Goal: Task Accomplishment & Management: Manage account settings

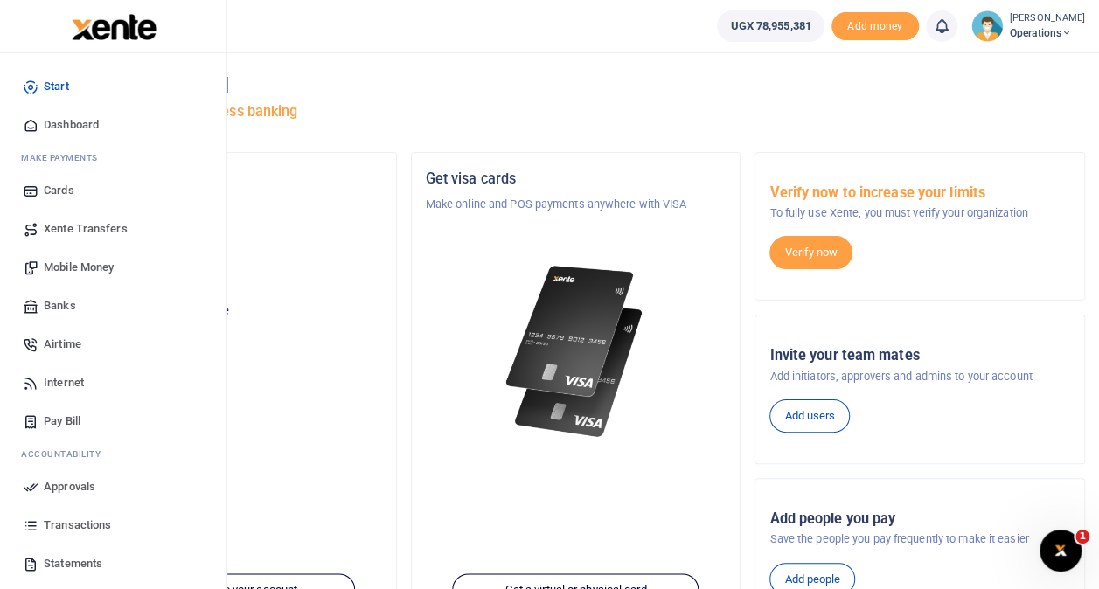
click at [82, 522] on span "Transactions" at bounding box center [77, 525] width 67 height 17
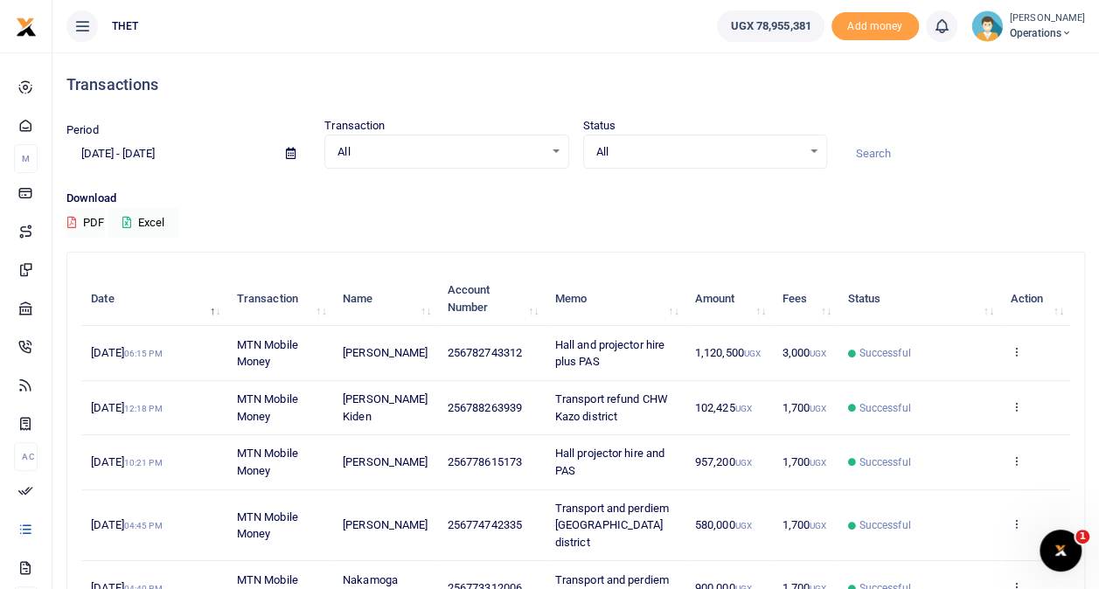
click at [1009, 28] on span "Operations" at bounding box center [1046, 33] width 75 height 16
click at [1001, 125] on link "Logout" at bounding box center [1050, 127] width 138 height 24
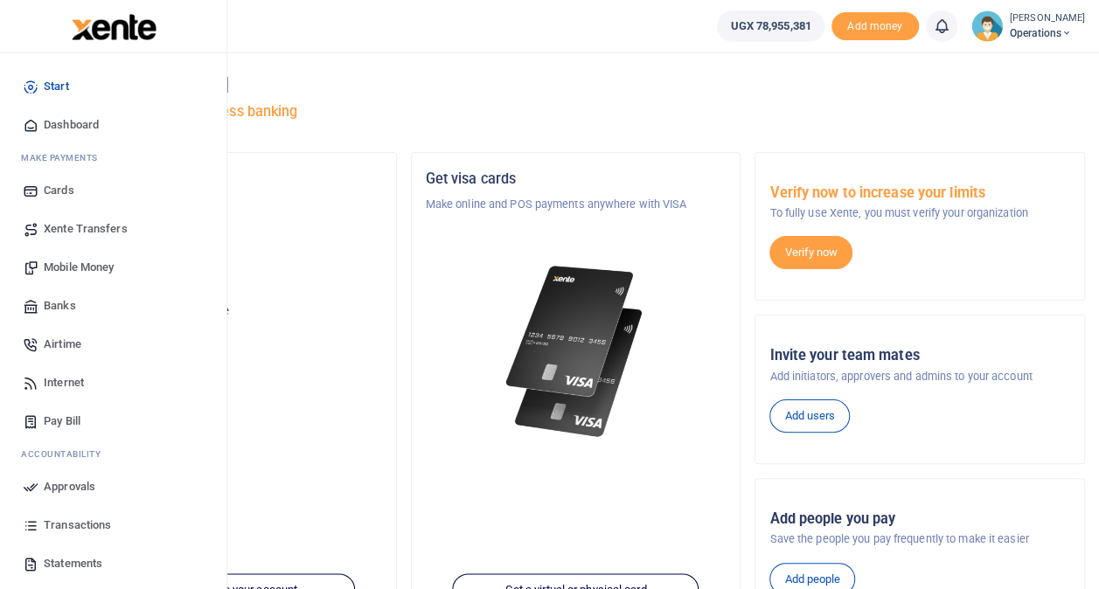
click at [82, 512] on link "Transactions" at bounding box center [113, 525] width 198 height 38
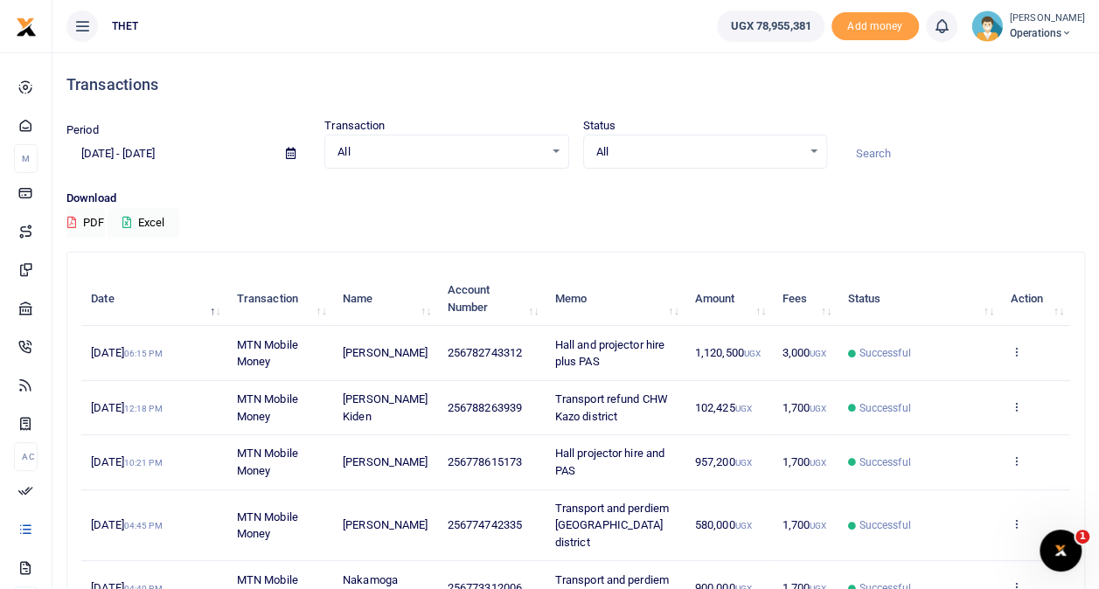
click at [1009, 28] on span "Operations" at bounding box center [1046, 33] width 75 height 16
click at [997, 119] on link "Logout" at bounding box center [1050, 127] width 138 height 24
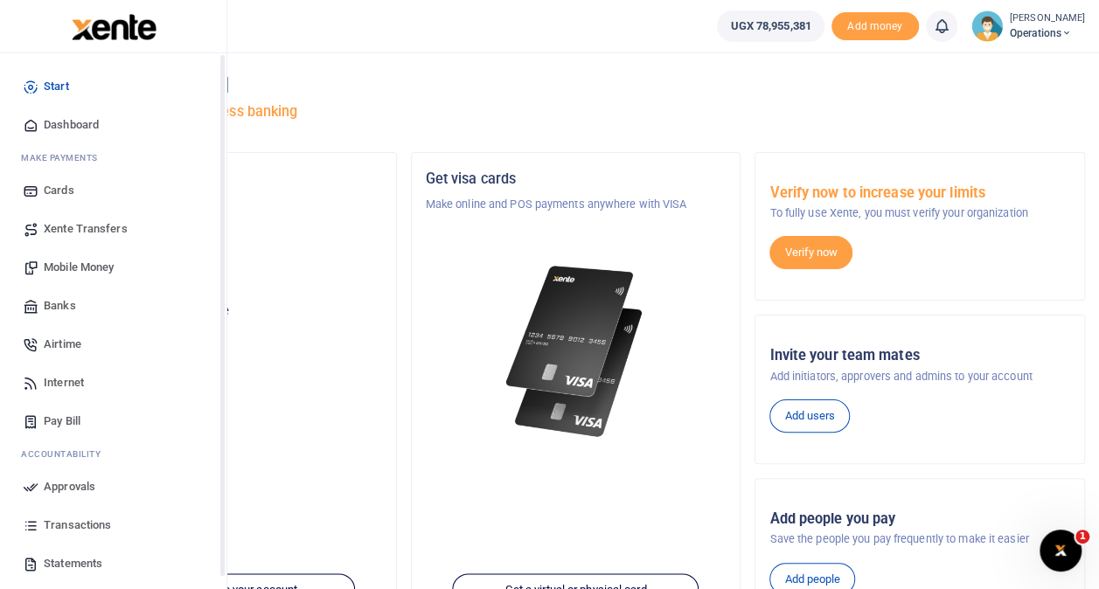
click at [78, 519] on span "Transactions" at bounding box center [77, 525] width 67 height 17
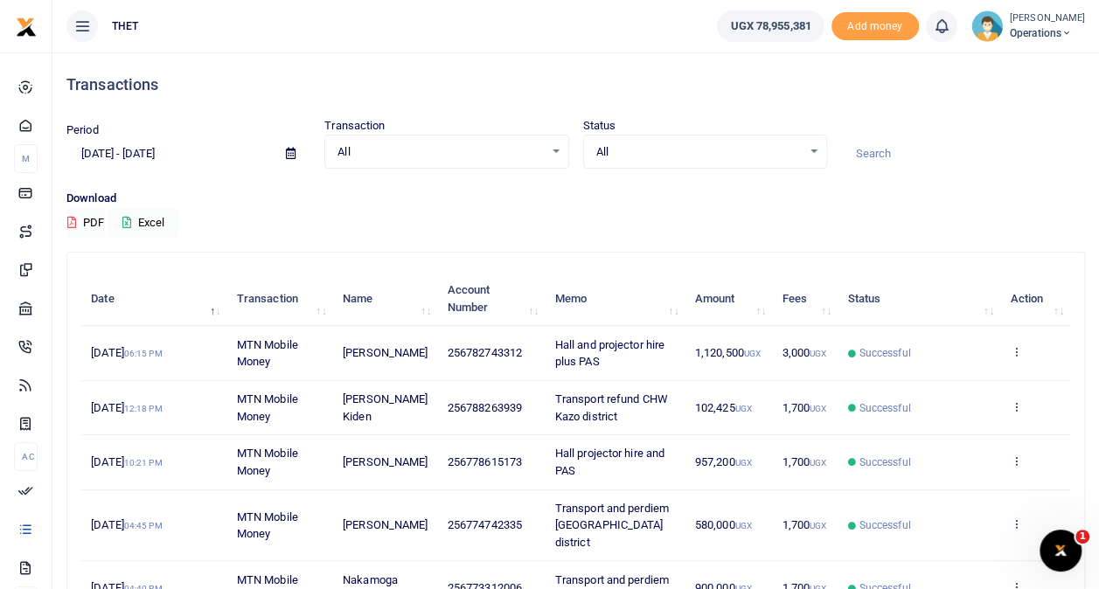
click at [1009, 20] on small "[PERSON_NAME]" at bounding box center [1046, 18] width 75 height 15
click at [1000, 122] on link "Logout" at bounding box center [1050, 127] width 138 height 24
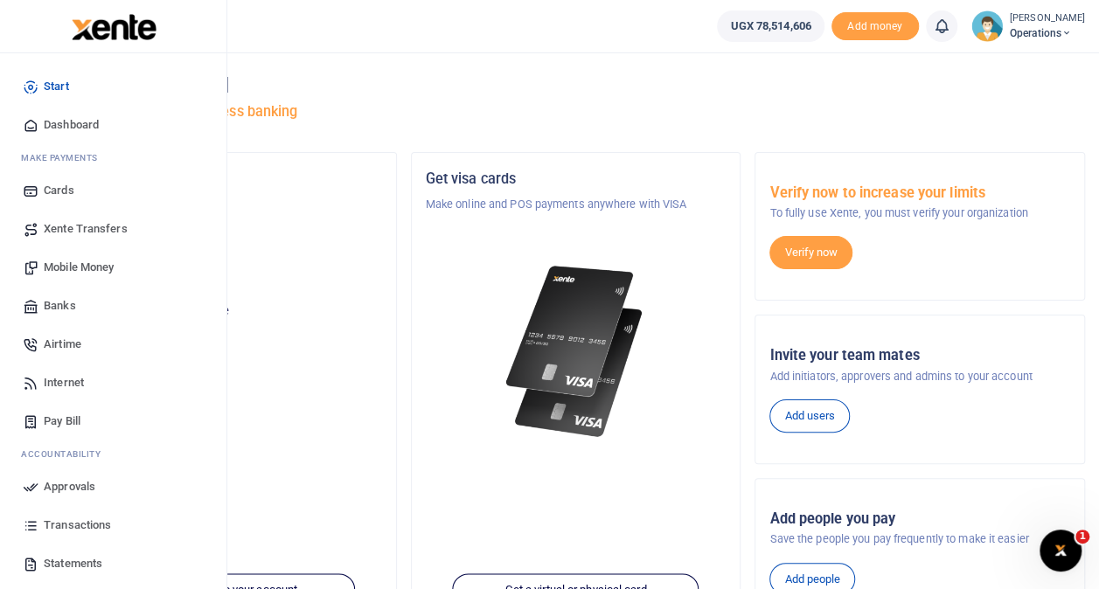
click at [85, 521] on span "Transactions" at bounding box center [77, 525] width 67 height 17
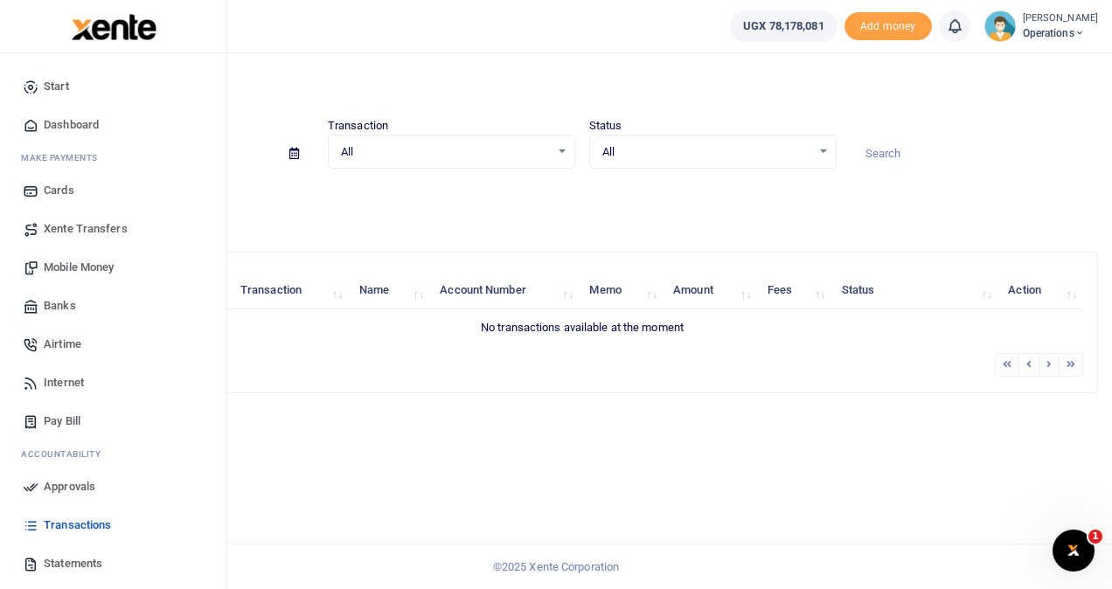
click at [71, 521] on span "Transactions" at bounding box center [77, 525] width 67 height 17
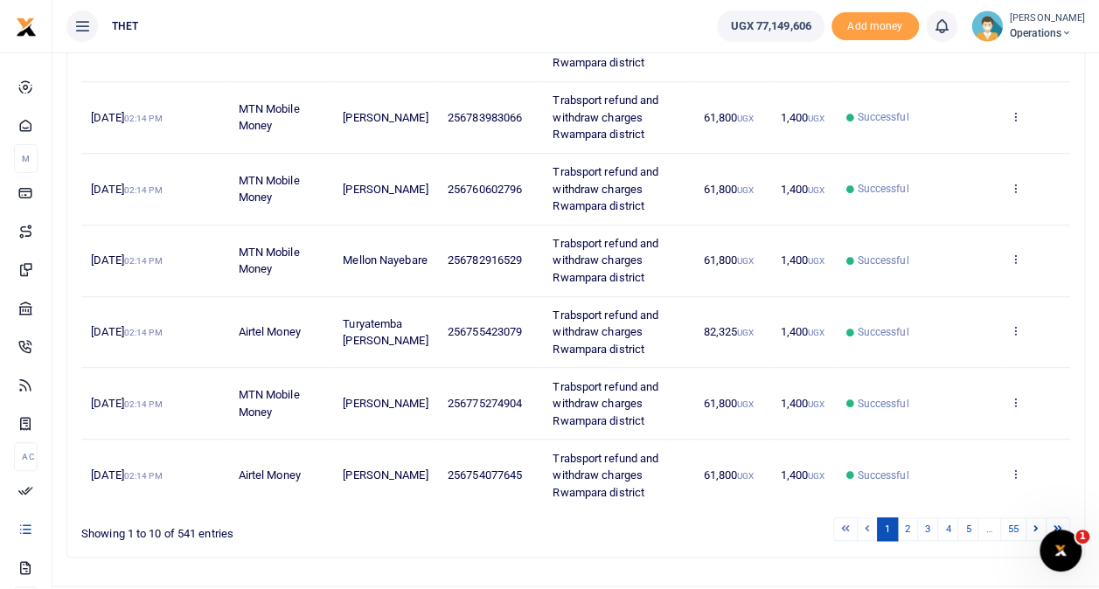
scroll to position [543, 0]
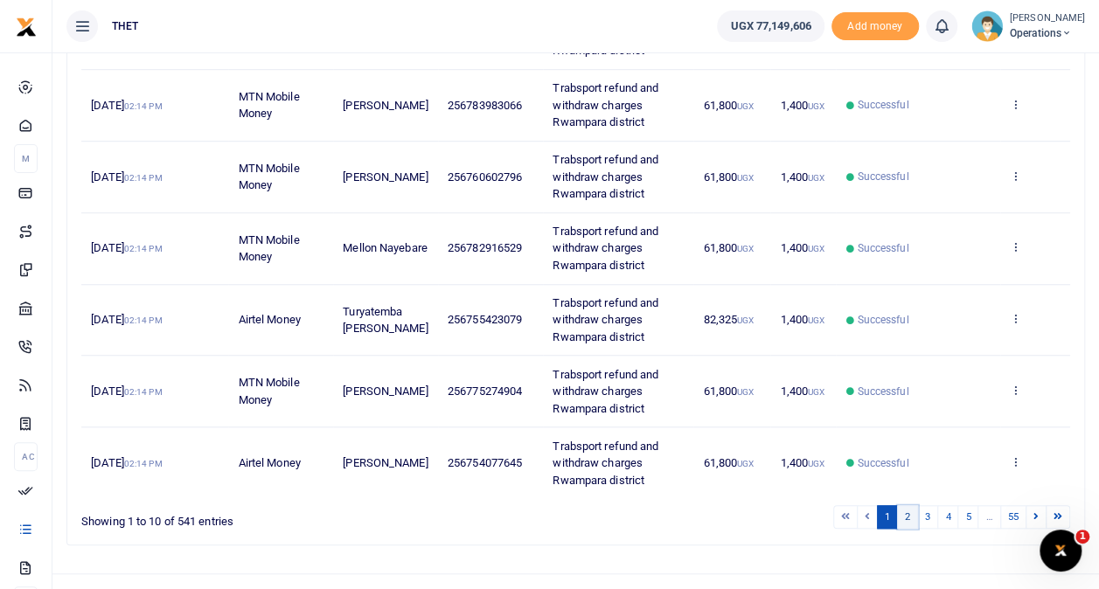
click at [909, 509] on link "2" at bounding box center [907, 517] width 21 height 24
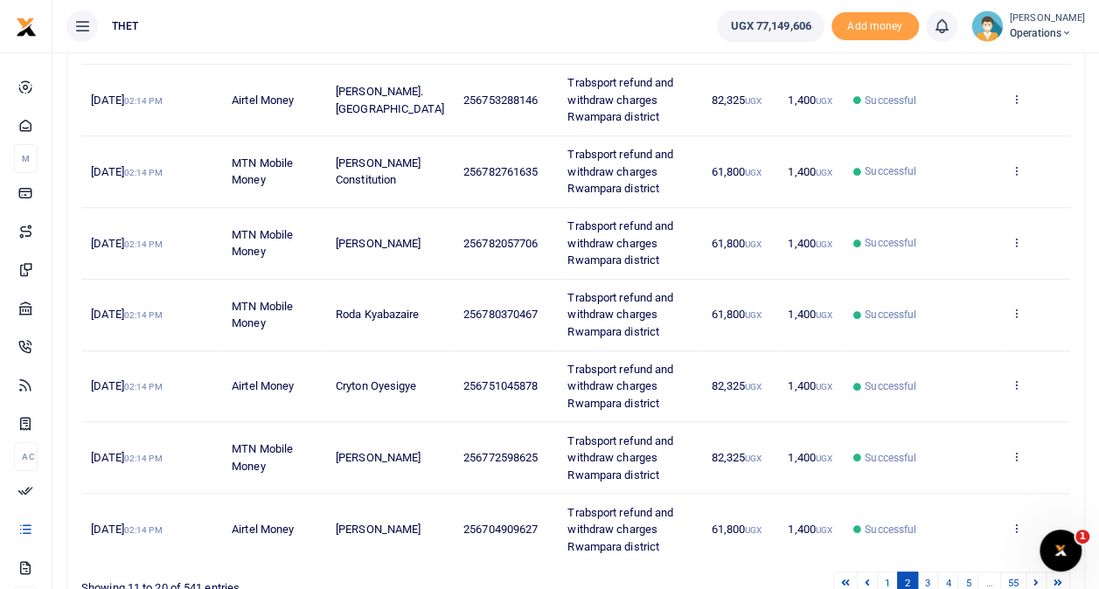
scroll to position [567, 0]
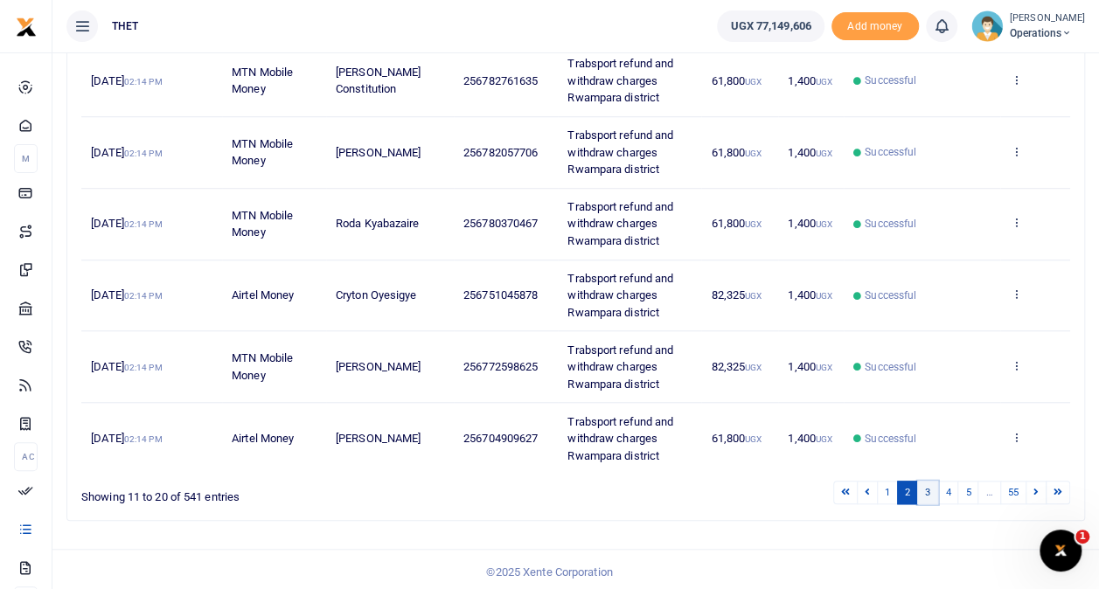
click at [930, 482] on link "3" at bounding box center [927, 493] width 21 height 24
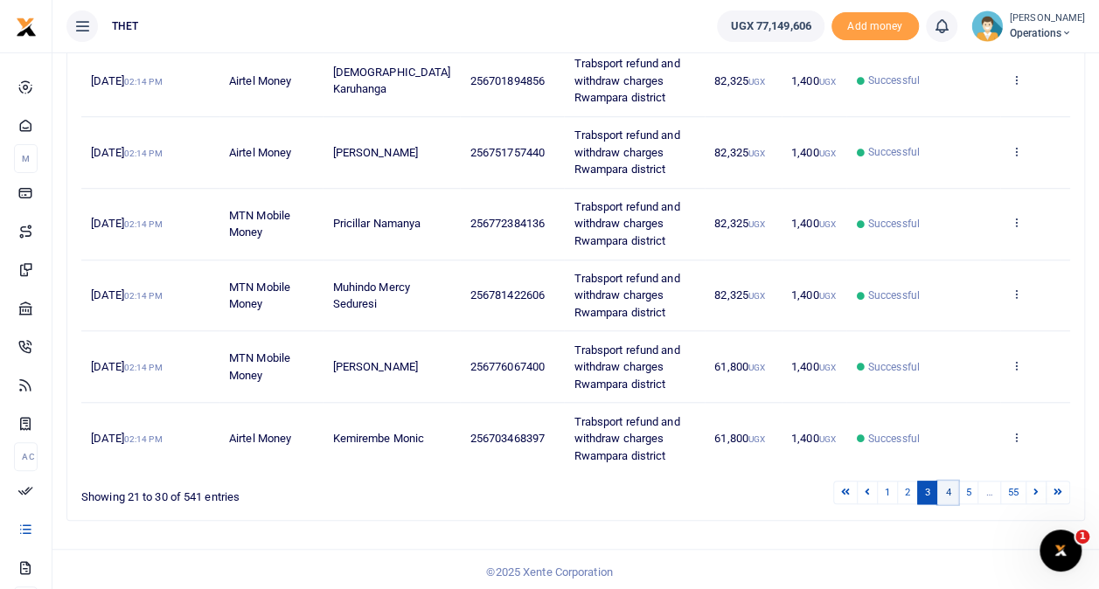
click at [951, 488] on link "4" at bounding box center [947, 493] width 21 height 24
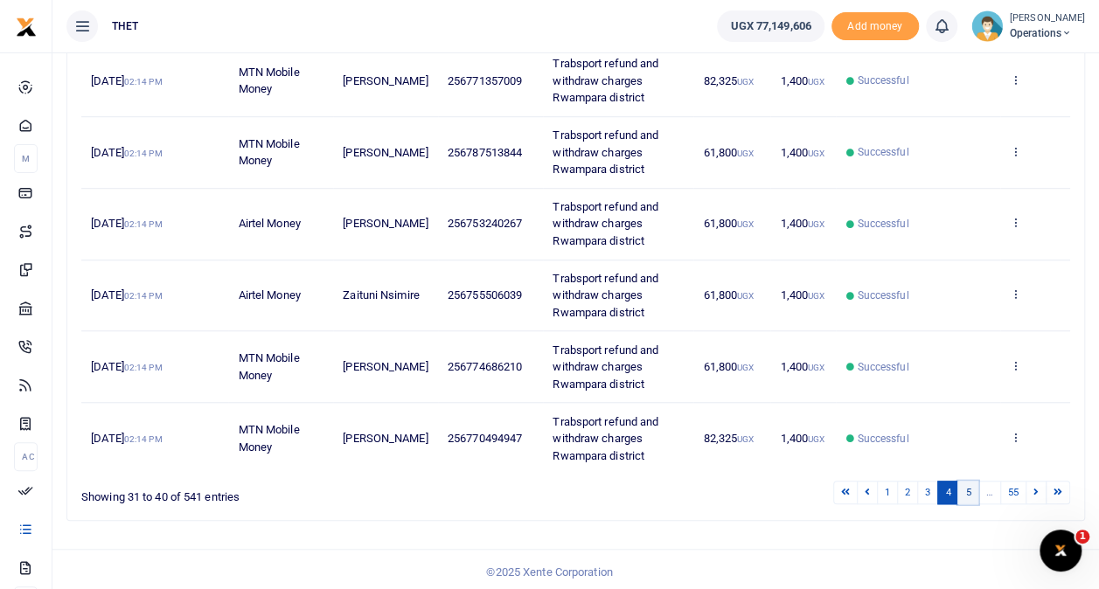
click at [972, 489] on link "5" at bounding box center [967, 493] width 21 height 24
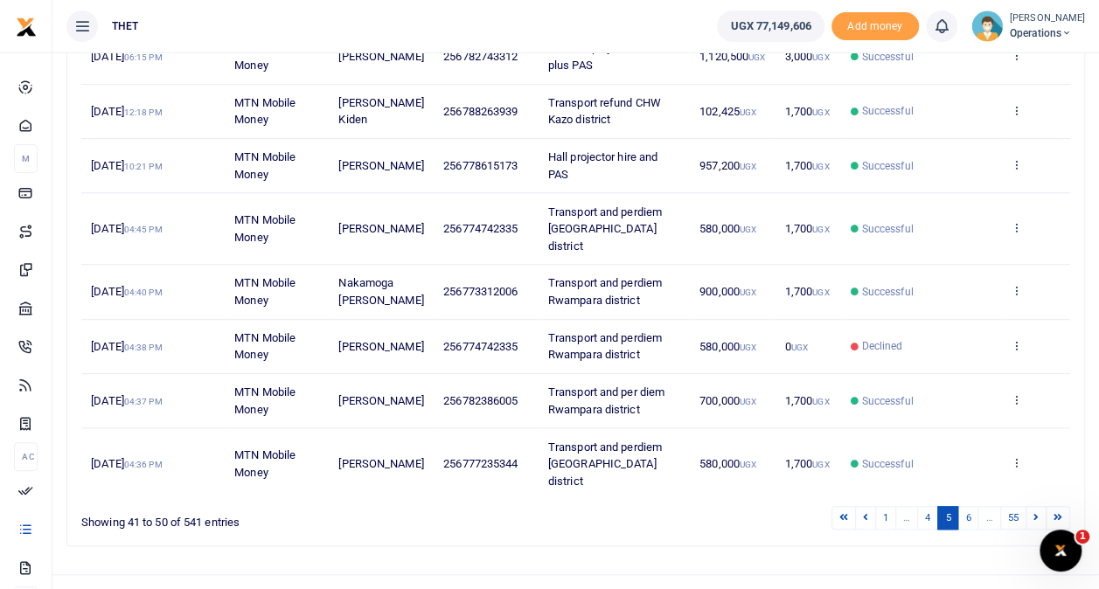
scroll to position [440, 0]
click at [953, 505] on link "5" at bounding box center [947, 517] width 21 height 24
click at [949, 505] on link "5" at bounding box center [947, 517] width 21 height 24
click at [930, 505] on link "4" at bounding box center [927, 517] width 21 height 24
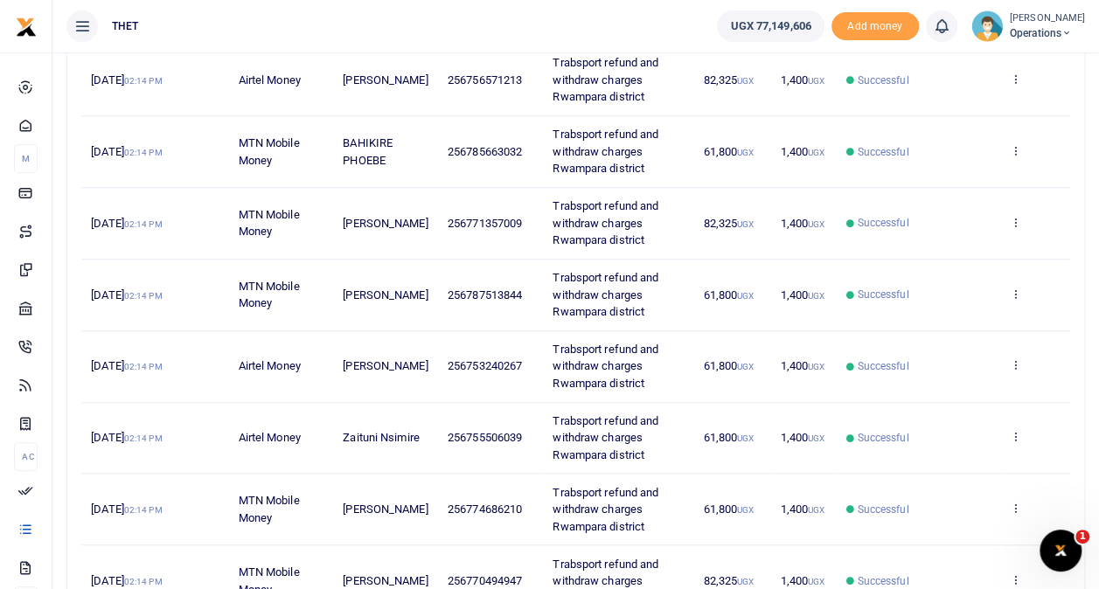
scroll to position [567, 0]
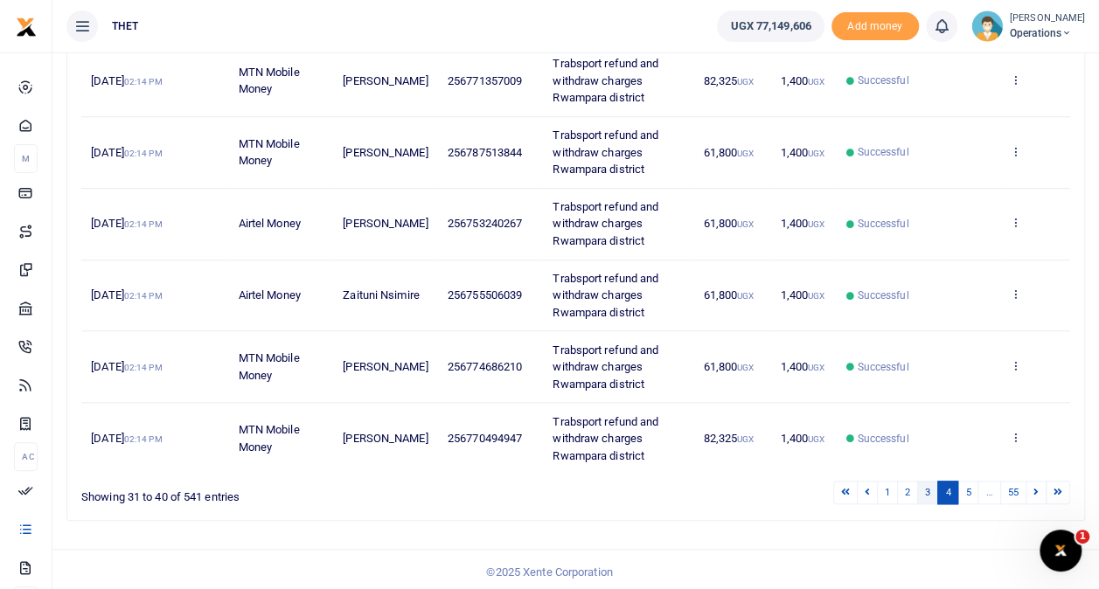
click at [932, 481] on link "3" at bounding box center [927, 493] width 21 height 24
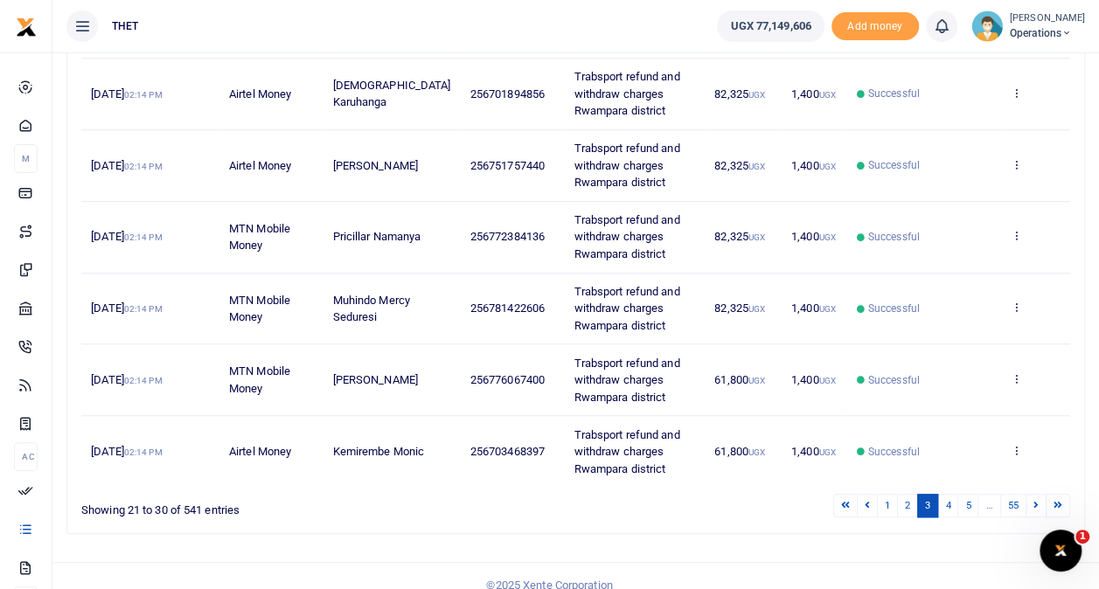
scroll to position [565, 0]
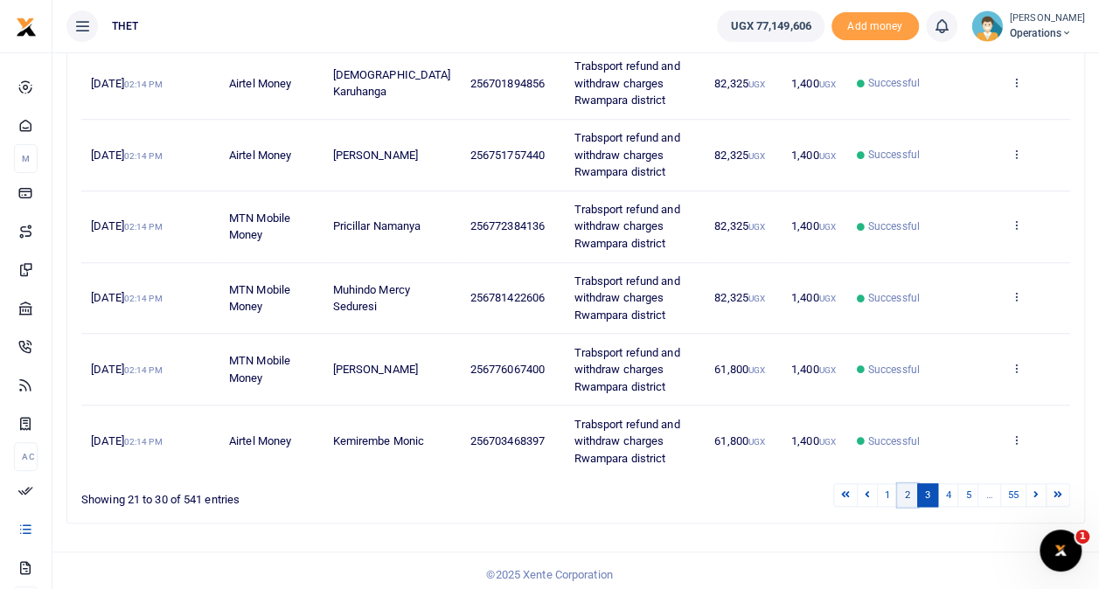
click at [905, 484] on link "2" at bounding box center [907, 495] width 21 height 24
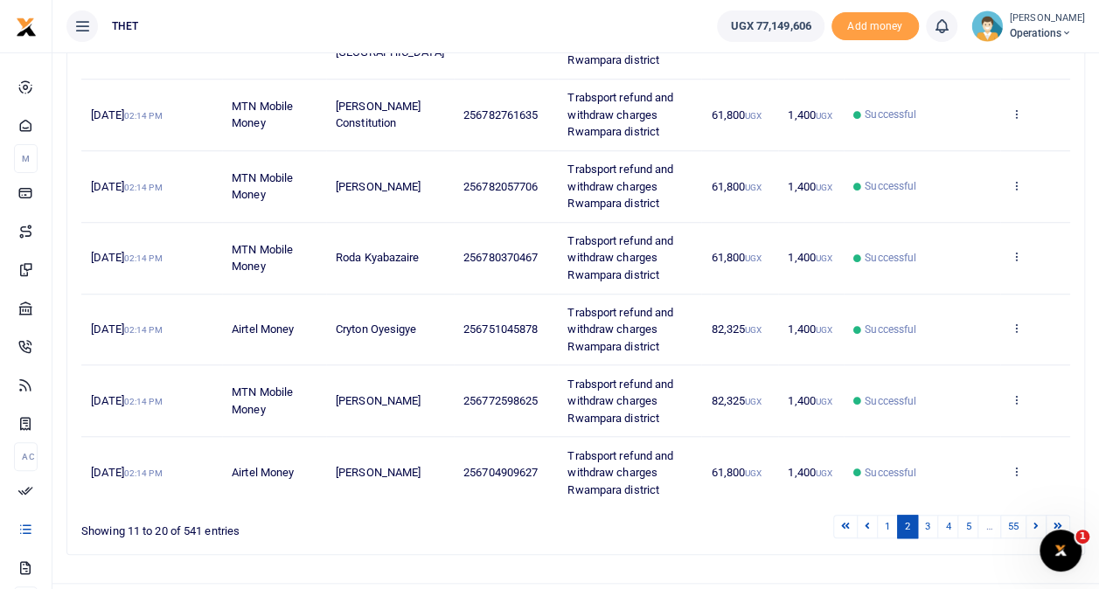
scroll to position [539, 0]
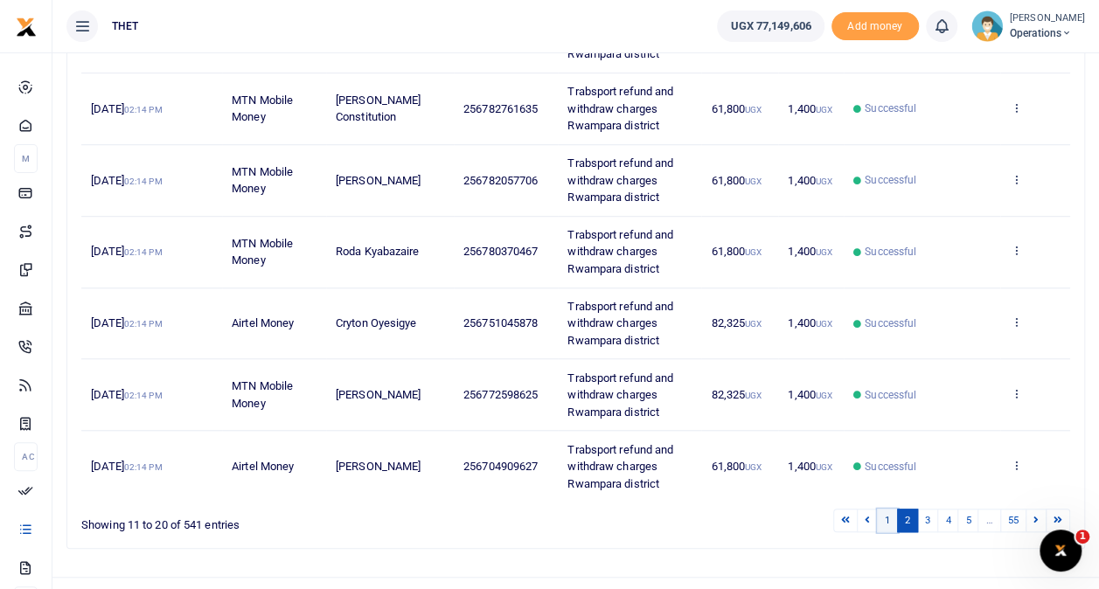
click at [891, 517] on link "1" at bounding box center [887, 521] width 21 height 24
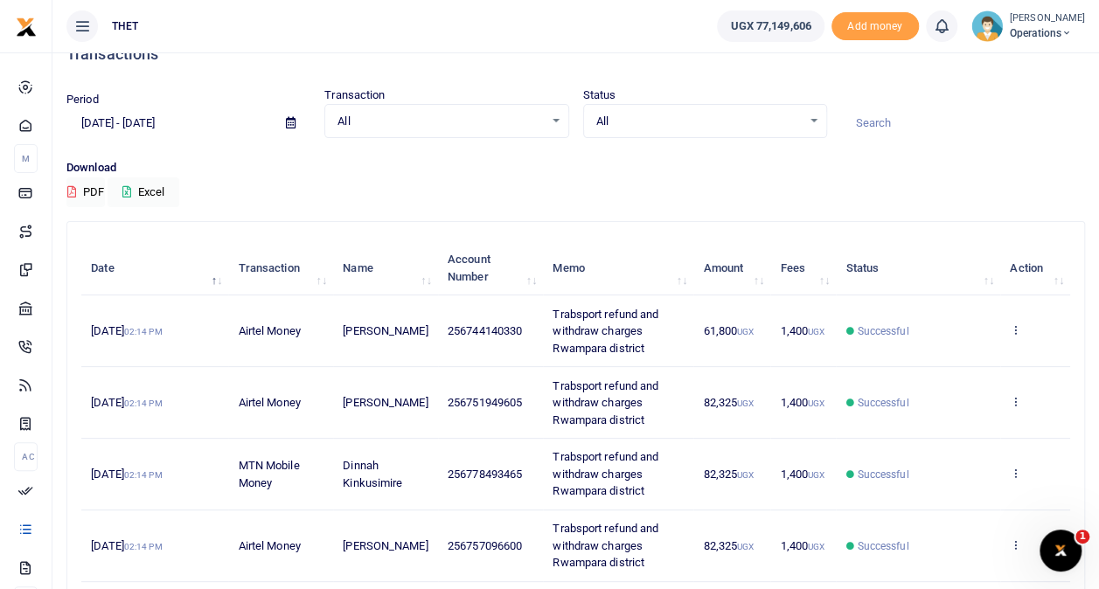
scroll to position [28, 0]
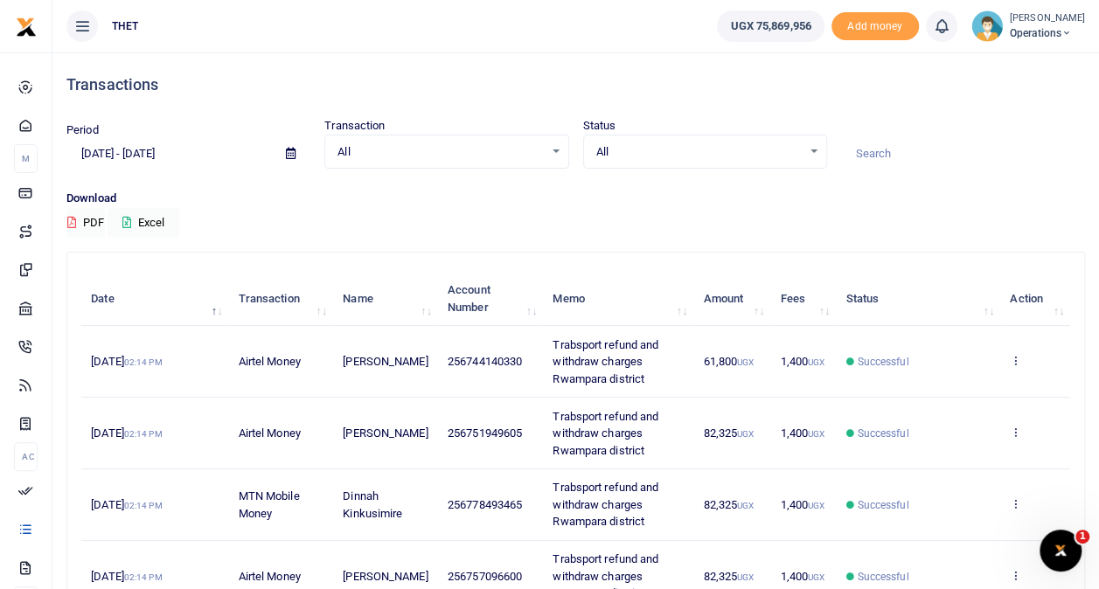
click at [1009, 24] on small "[PERSON_NAME]" at bounding box center [1046, 18] width 75 height 15
click at [993, 129] on link "Logout" at bounding box center [1050, 127] width 138 height 24
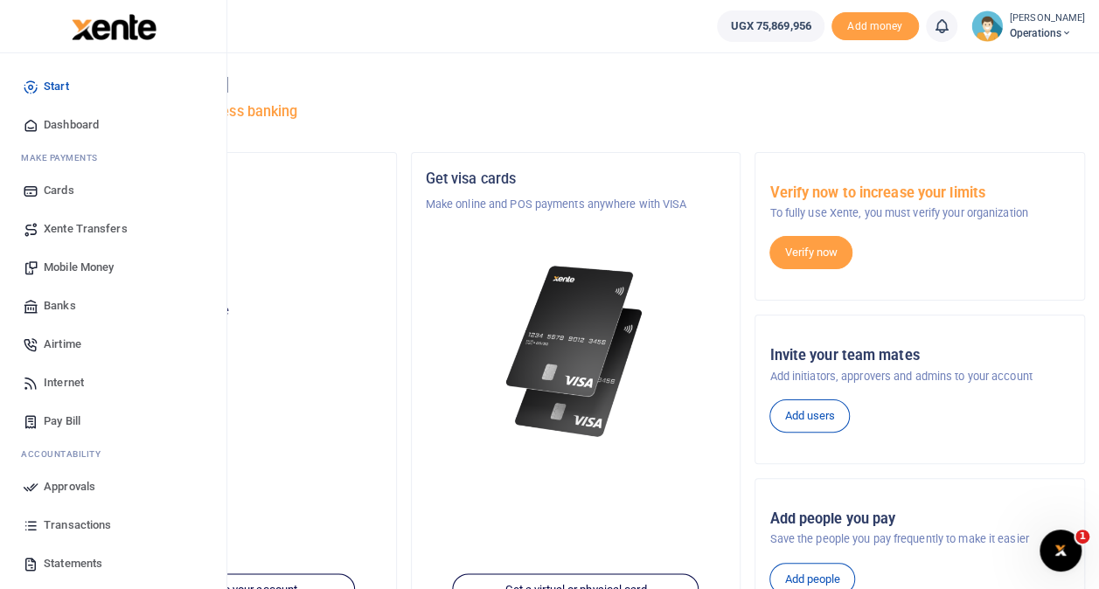
click at [73, 523] on span "Transactions" at bounding box center [77, 525] width 67 height 17
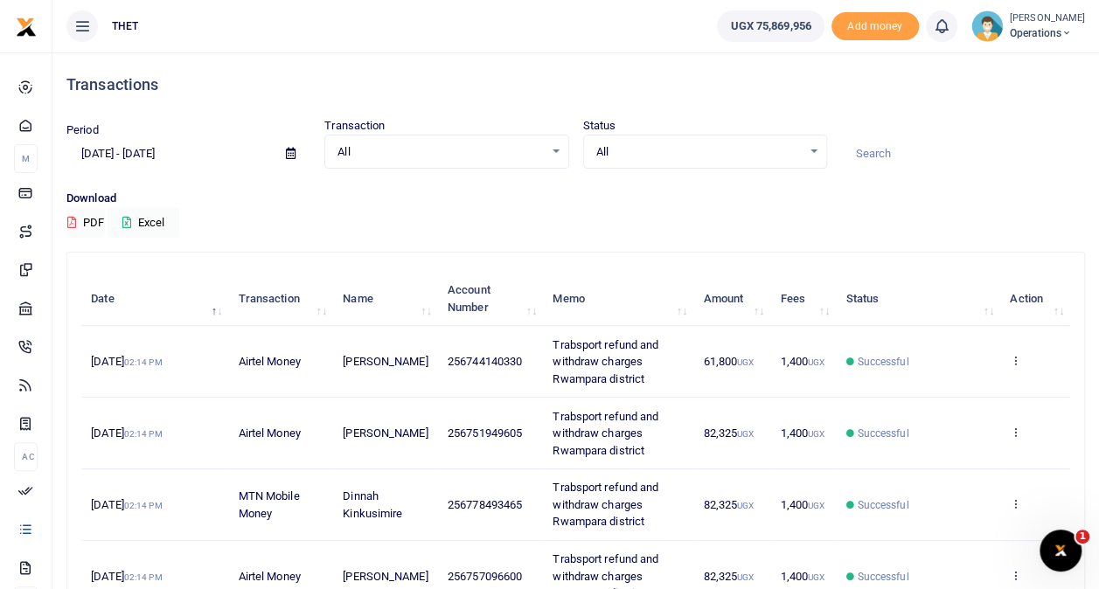
click at [1009, 31] on span "Operations" at bounding box center [1046, 33] width 75 height 16
click at [998, 121] on link "Logout" at bounding box center [1050, 127] width 138 height 24
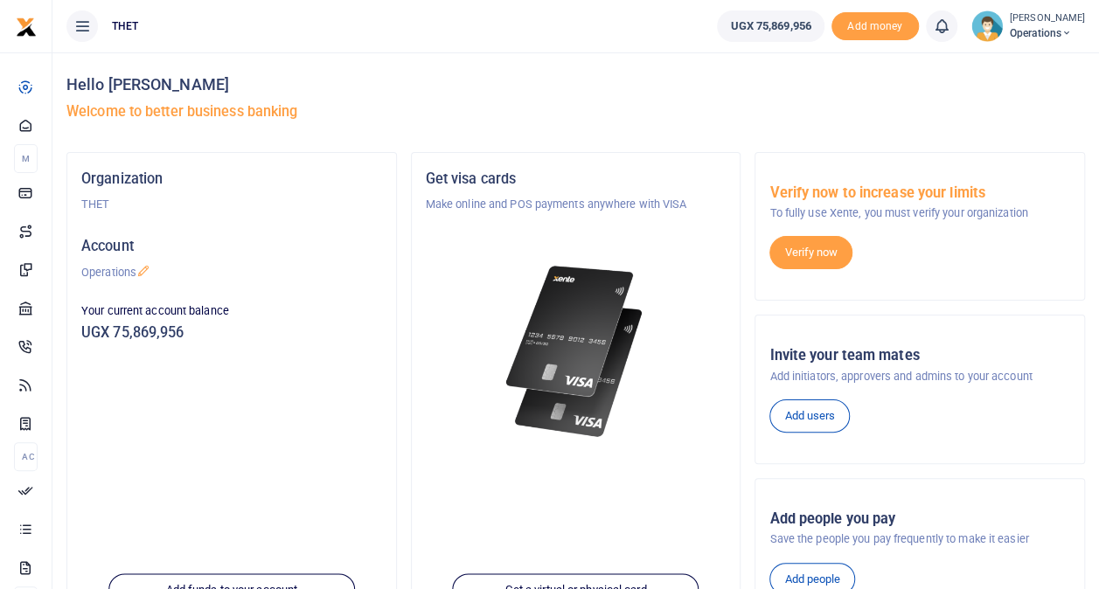
click at [1009, 35] on span "Operations" at bounding box center [1046, 33] width 75 height 16
click at [1011, 122] on link "Logout" at bounding box center [1050, 127] width 138 height 24
click at [1009, 30] on span "Operations" at bounding box center [1046, 33] width 75 height 16
click at [999, 123] on link "Logout" at bounding box center [1050, 127] width 138 height 24
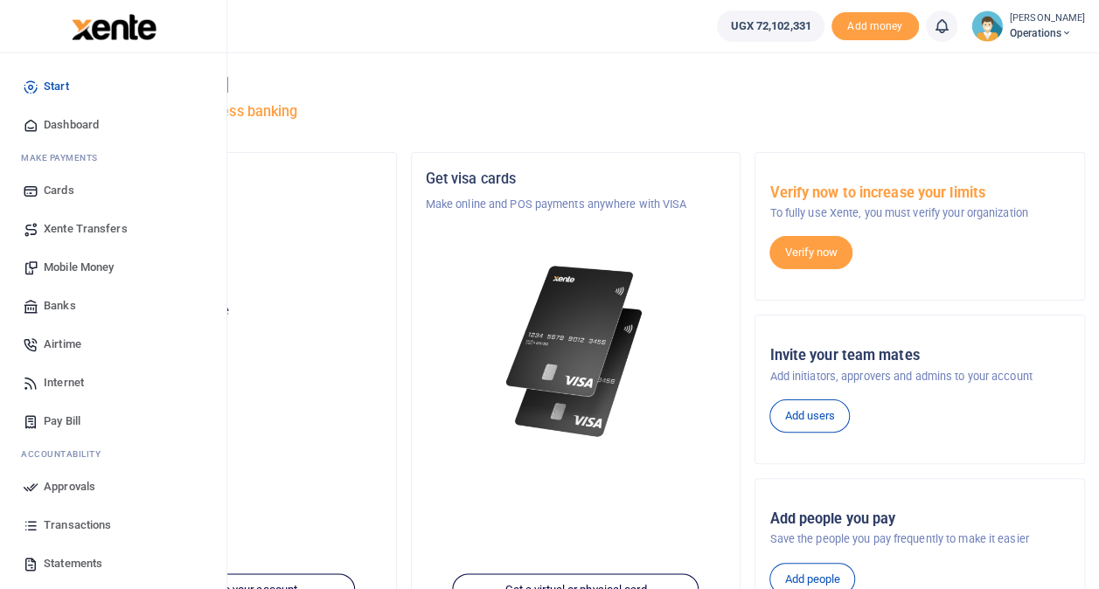
click at [70, 521] on span "Transactions" at bounding box center [77, 525] width 67 height 17
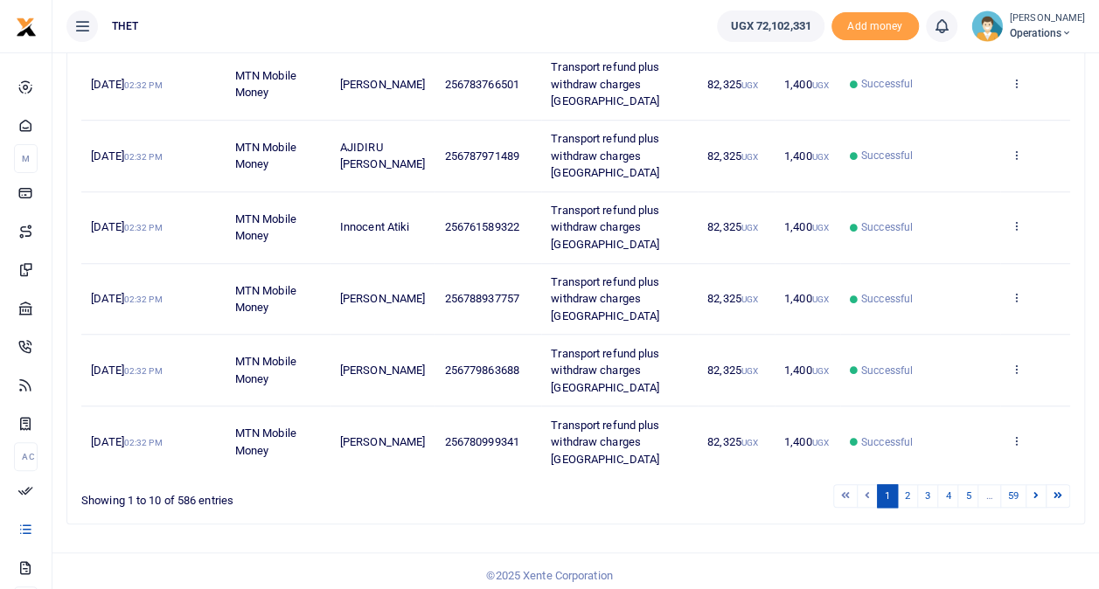
scroll to position [567, 0]
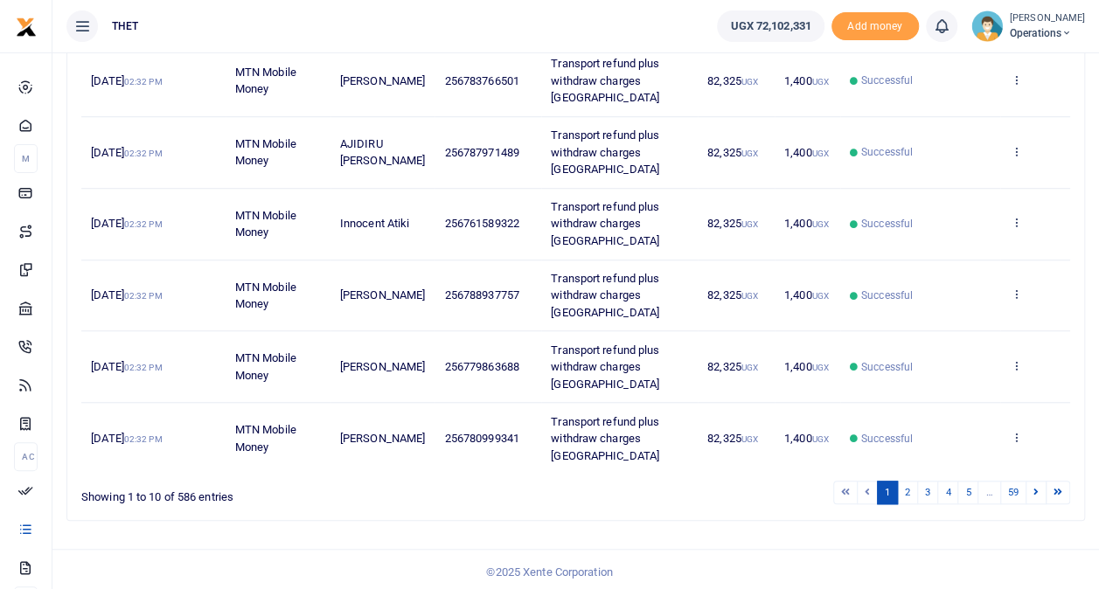
click at [1009, 24] on small "[PERSON_NAME]" at bounding box center [1046, 18] width 75 height 15
click at [1009, 122] on link "Logout" at bounding box center [1050, 127] width 138 height 24
